Goal: Navigation & Orientation: Find specific page/section

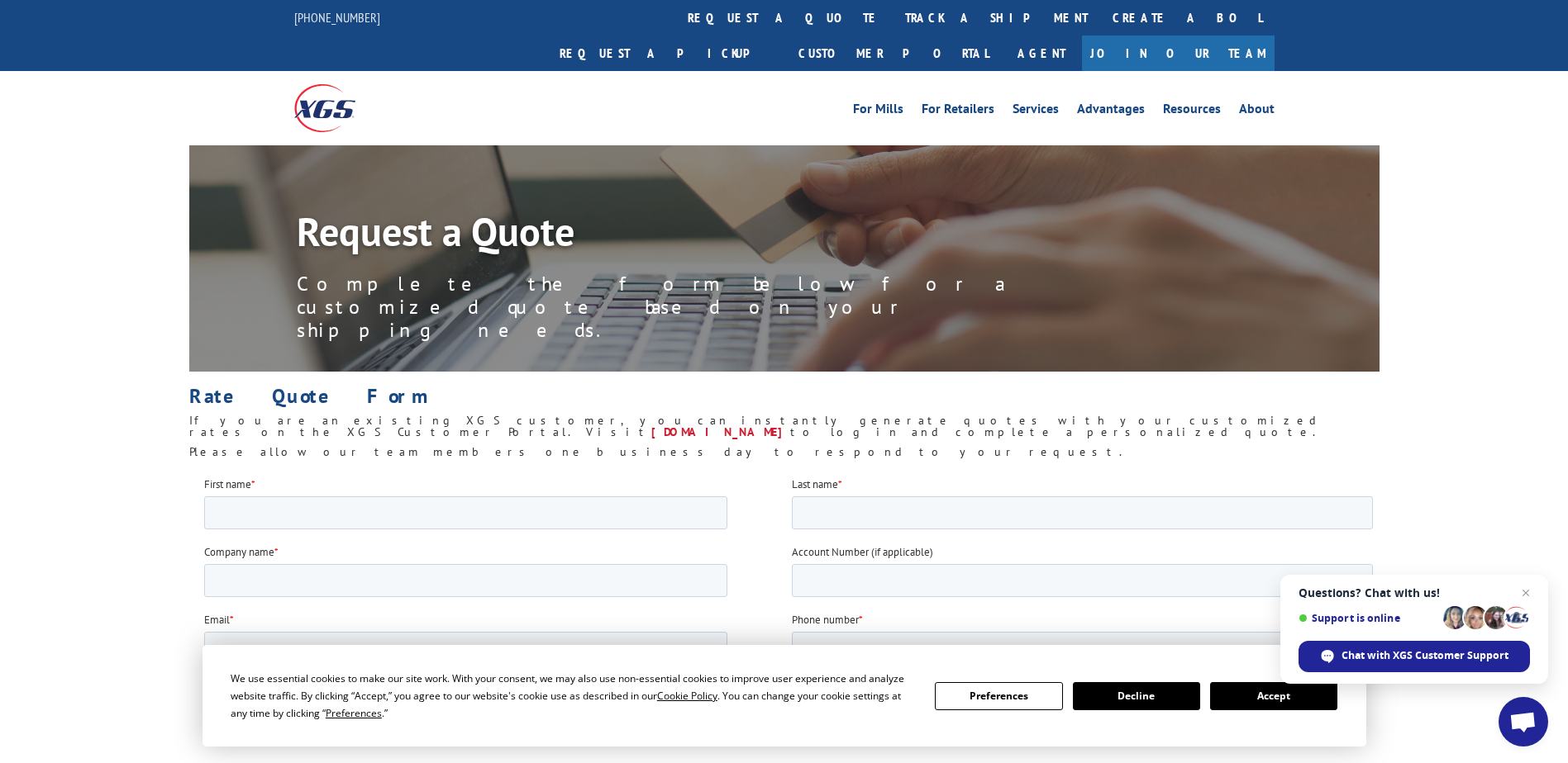
click at [1219, 36] on link "Join Our Team" at bounding box center [1178, 53] width 193 height 36
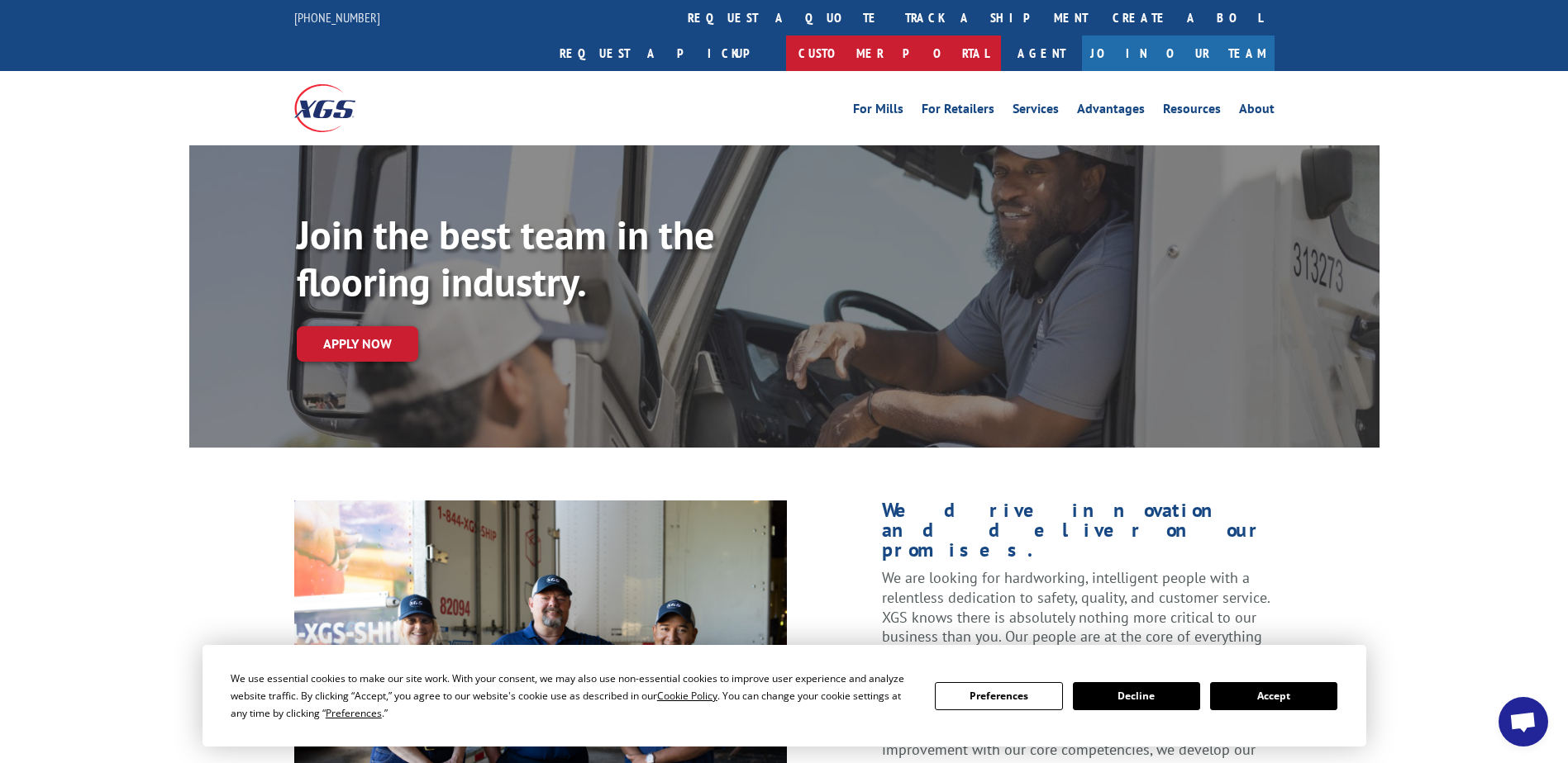
click at [1001, 36] on link "Customer Portal" at bounding box center [894, 53] width 215 height 36
